Goal: Find specific page/section

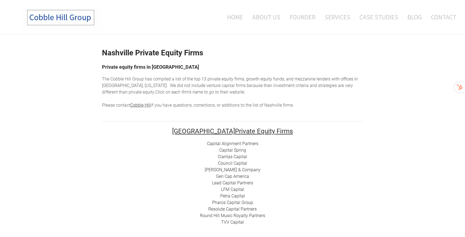
click at [69, 19] on img at bounding box center [62, 18] width 82 height 24
drag, startPoint x: 202, startPoint y: 142, endPoint x: 246, endPoint y: 144, distance: 43.9
click at [241, 143] on div "Capital Alignment Partners Capital Spring Claritas Capital Council Capital [PER…" at bounding box center [232, 182] width 261 height 85
click at [265, 145] on div "Capital Alignment Partners Capital Spring Claritas Capital Council Capital [PER…" at bounding box center [232, 182] width 261 height 85
click at [252, 144] on link "Capital Alignment Partners" at bounding box center [232, 143] width 51 height 5
